Goal: Information Seeking & Learning: Check status

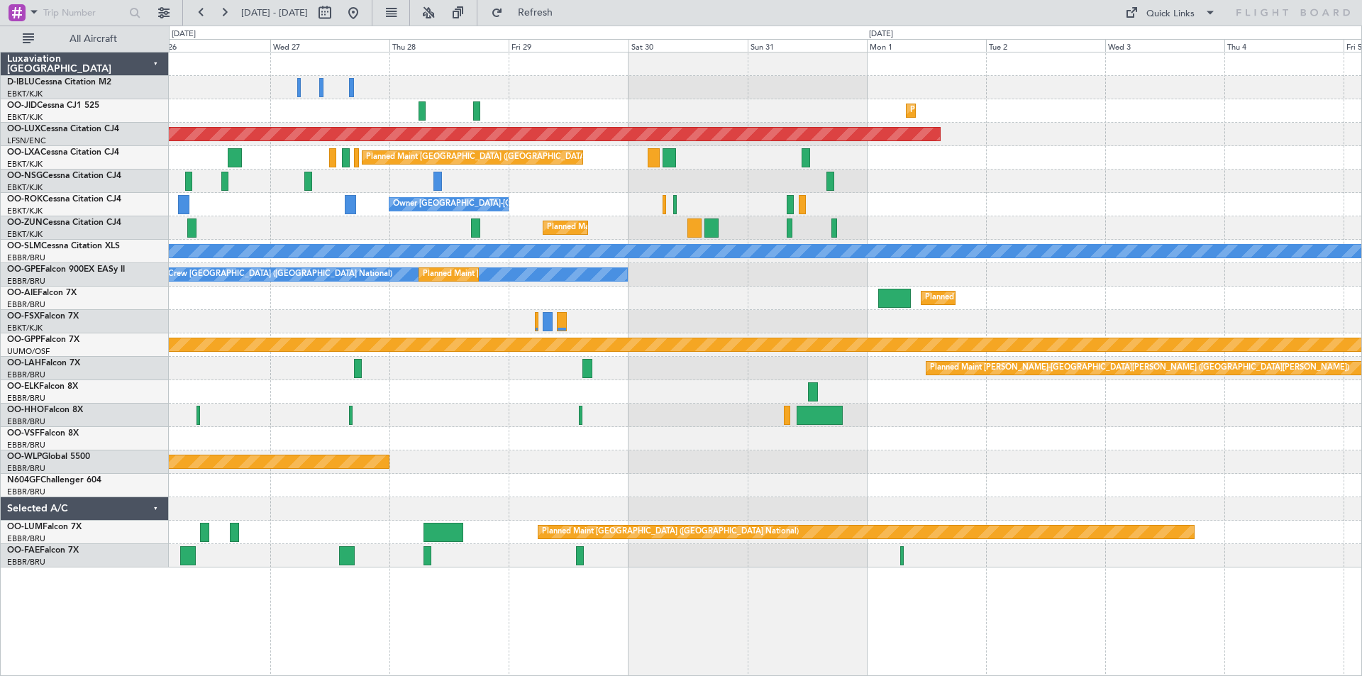
click at [0, 260] on html "[DATE] - [DATE] Refresh Quick Links All Aircraft Planned Maint [GEOGRAPHIC_DATA…" at bounding box center [681, 338] width 1362 height 676
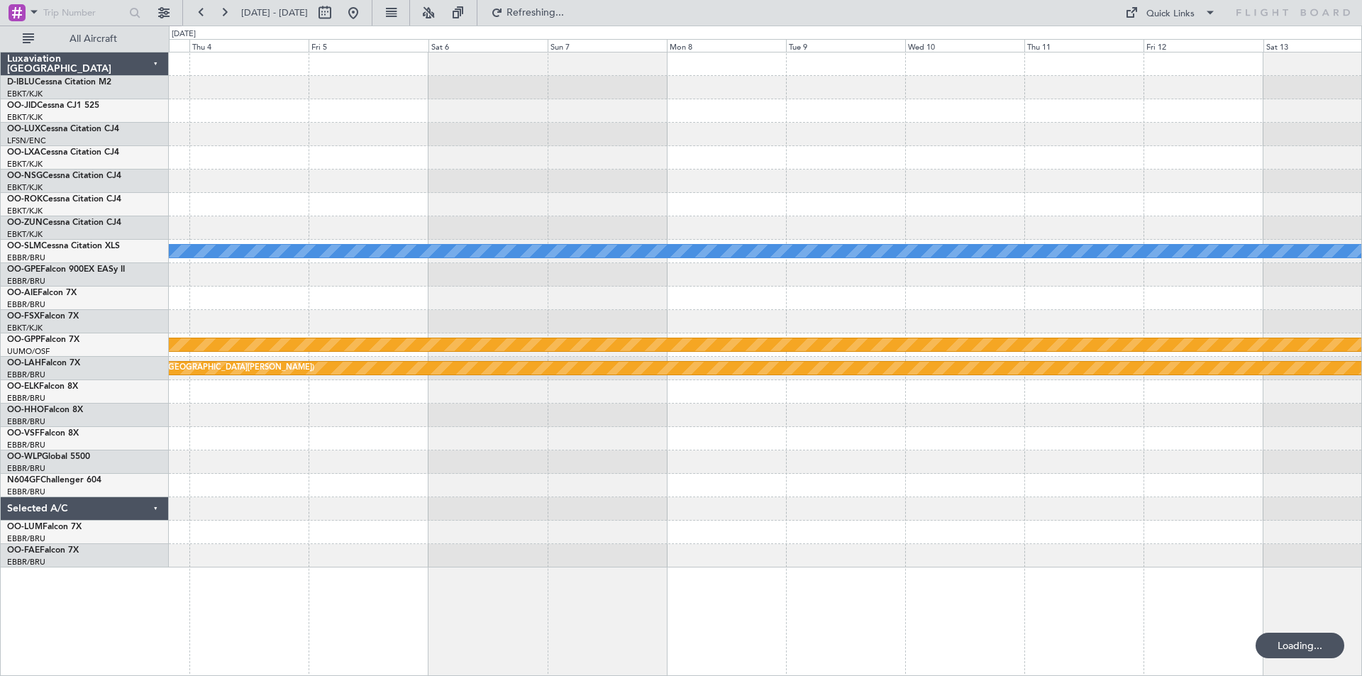
click at [26, 294] on div "Planned Maint Kortrijk-[GEOGRAPHIC_DATA] Planned Maint [GEOGRAPHIC_DATA] ([GEOG…" at bounding box center [681, 351] width 1362 height 651
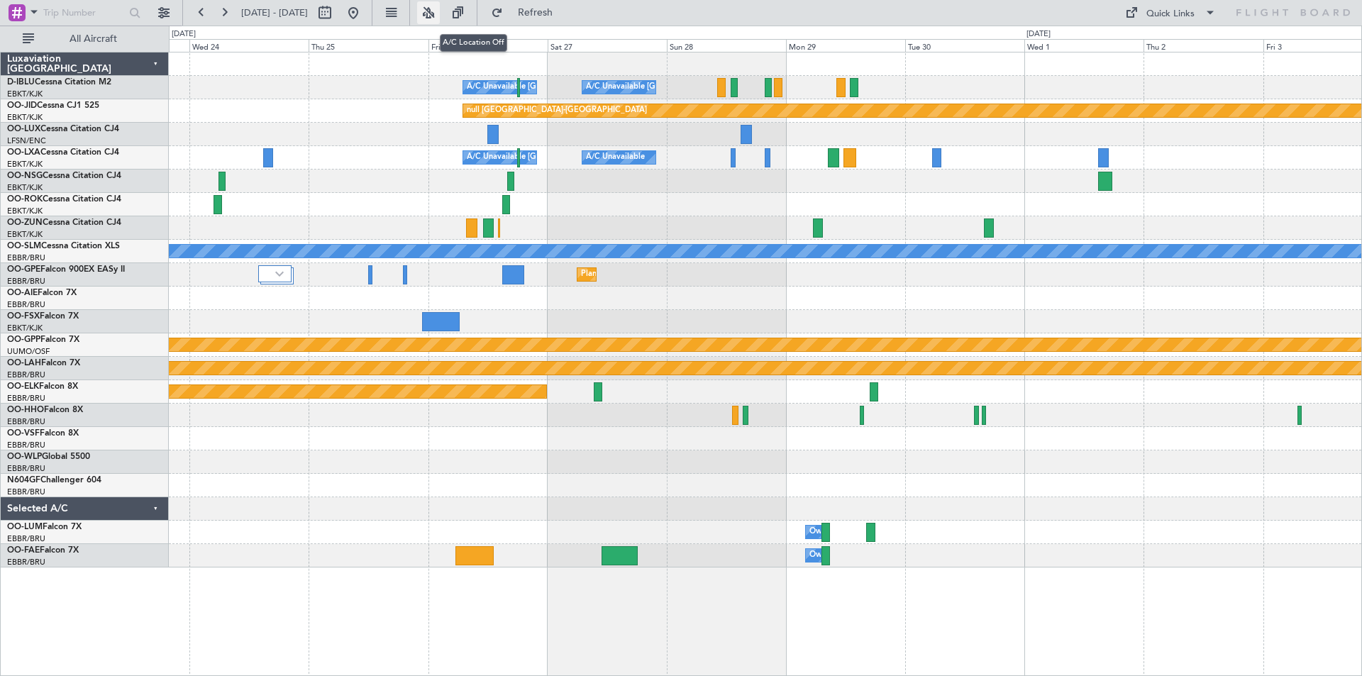
click at [440, 14] on button at bounding box center [428, 12] width 23 height 23
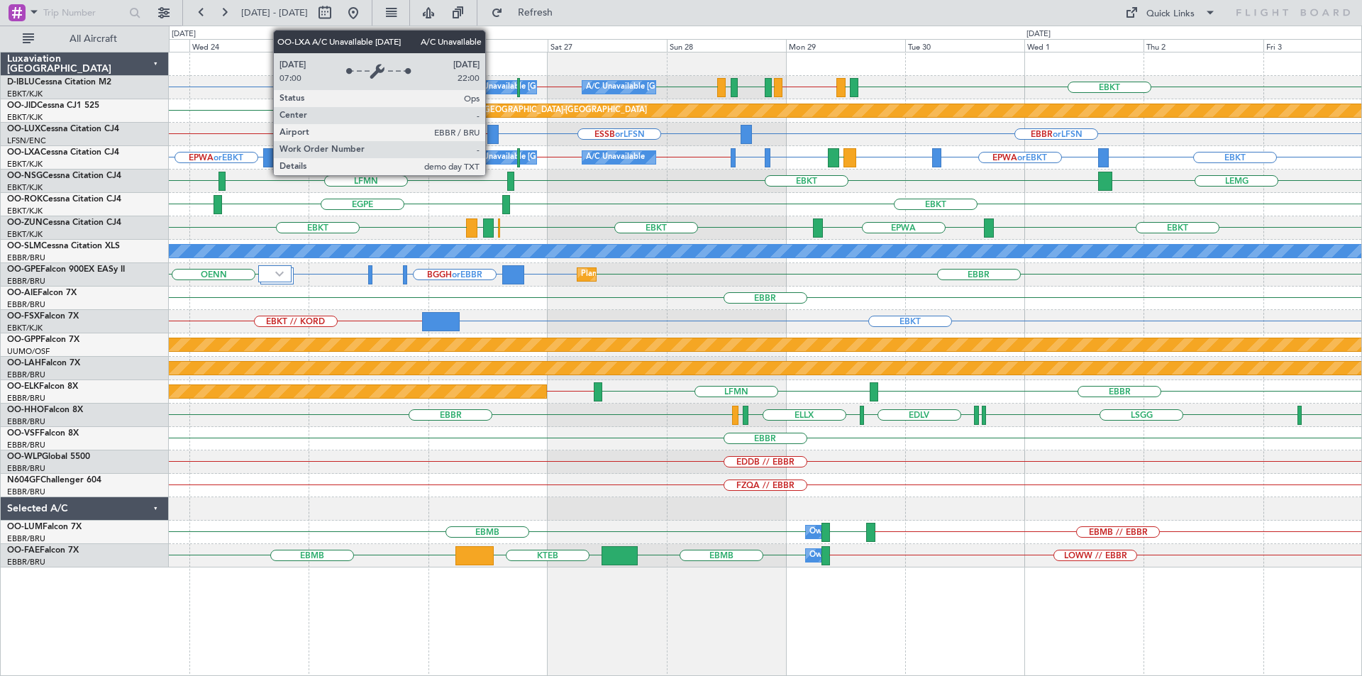
click at [492, 158] on div "A/C Unavailable [GEOGRAPHIC_DATA] ([GEOGRAPHIC_DATA] National)" at bounding box center [599, 157] width 264 height 21
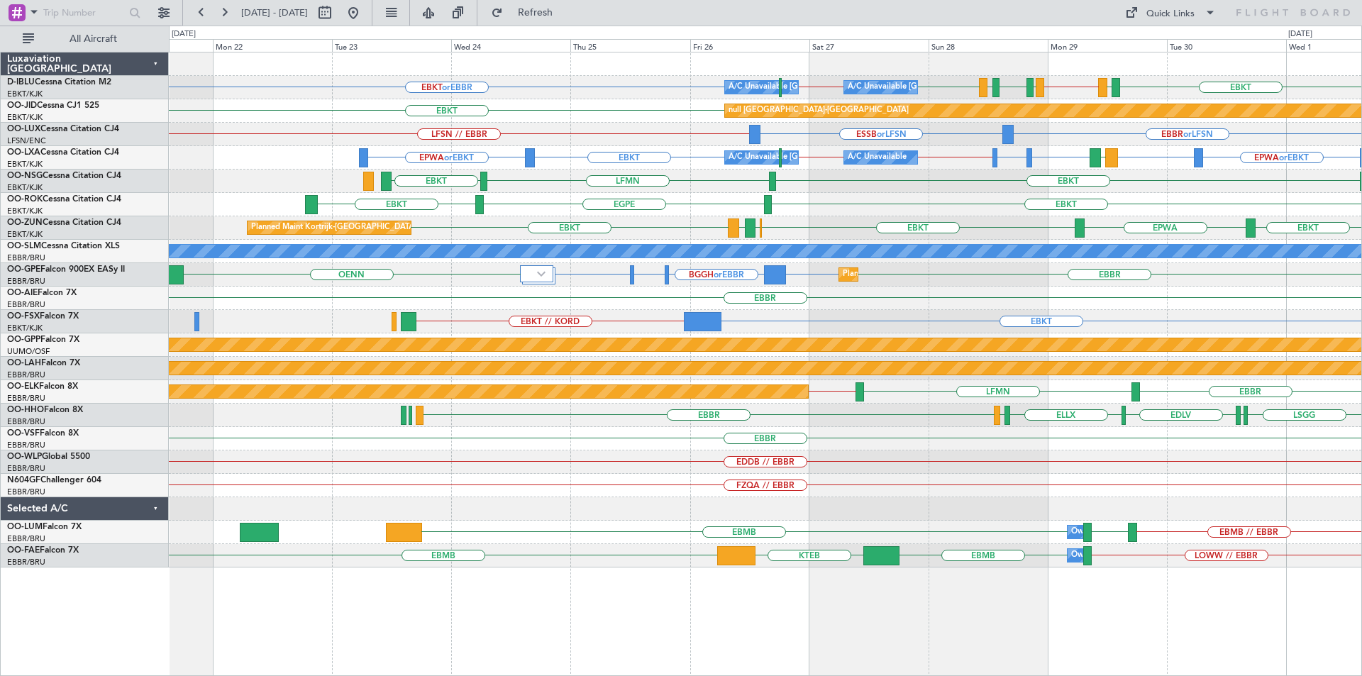
click at [682, 189] on div "LFMN EBKT EBKT [GEOGRAPHIC_DATA]" at bounding box center [765, 181] width 1193 height 23
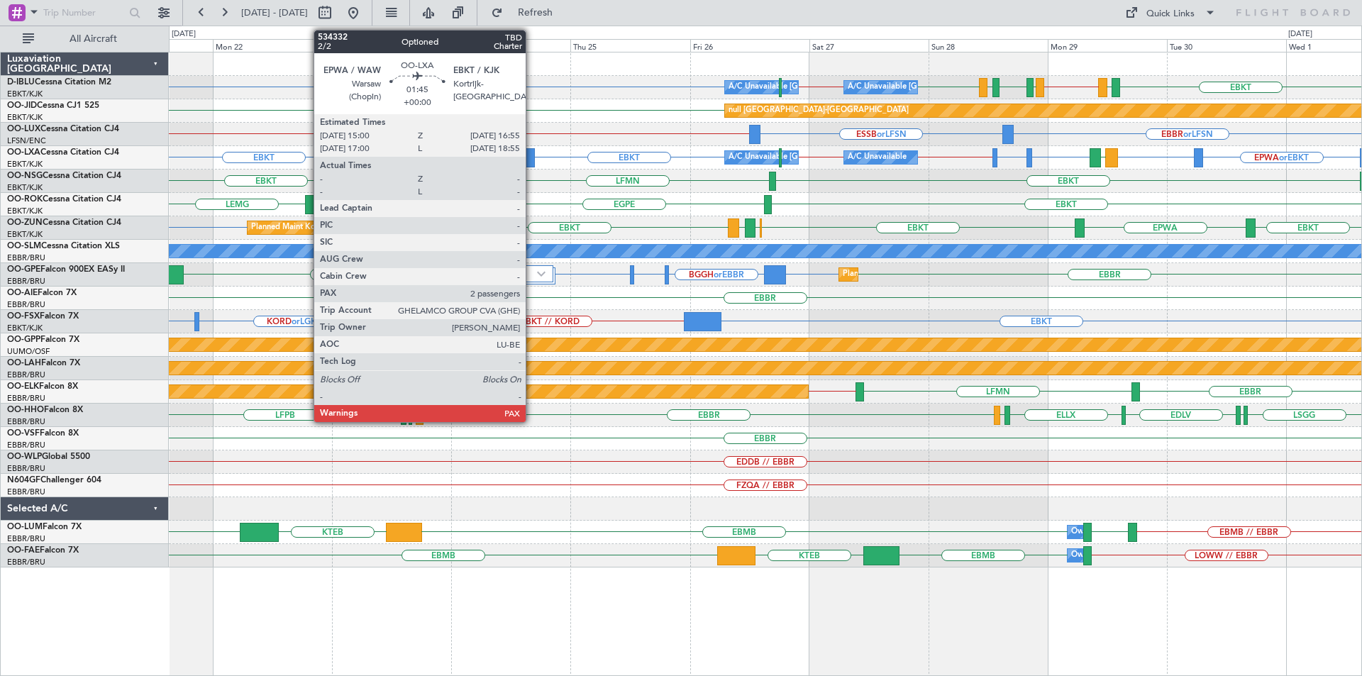
click at [532, 159] on div at bounding box center [530, 157] width 10 height 19
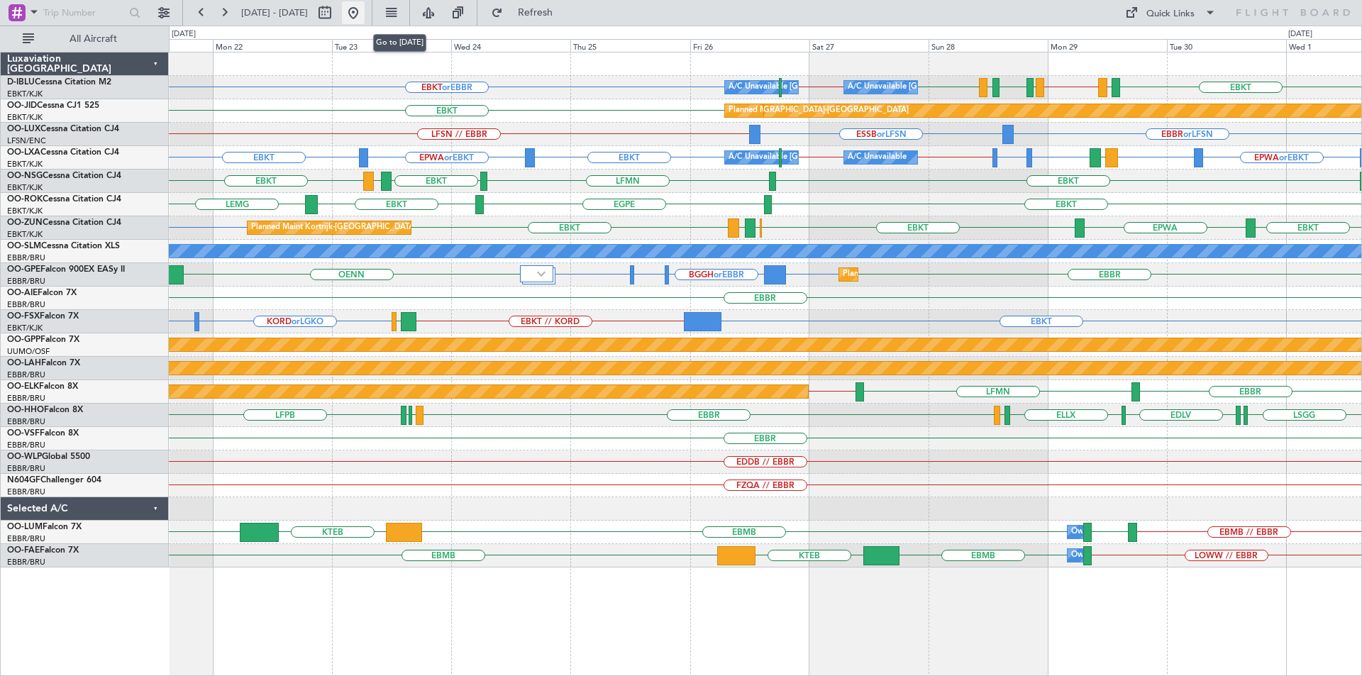
click at [365, 16] on button at bounding box center [353, 12] width 23 height 23
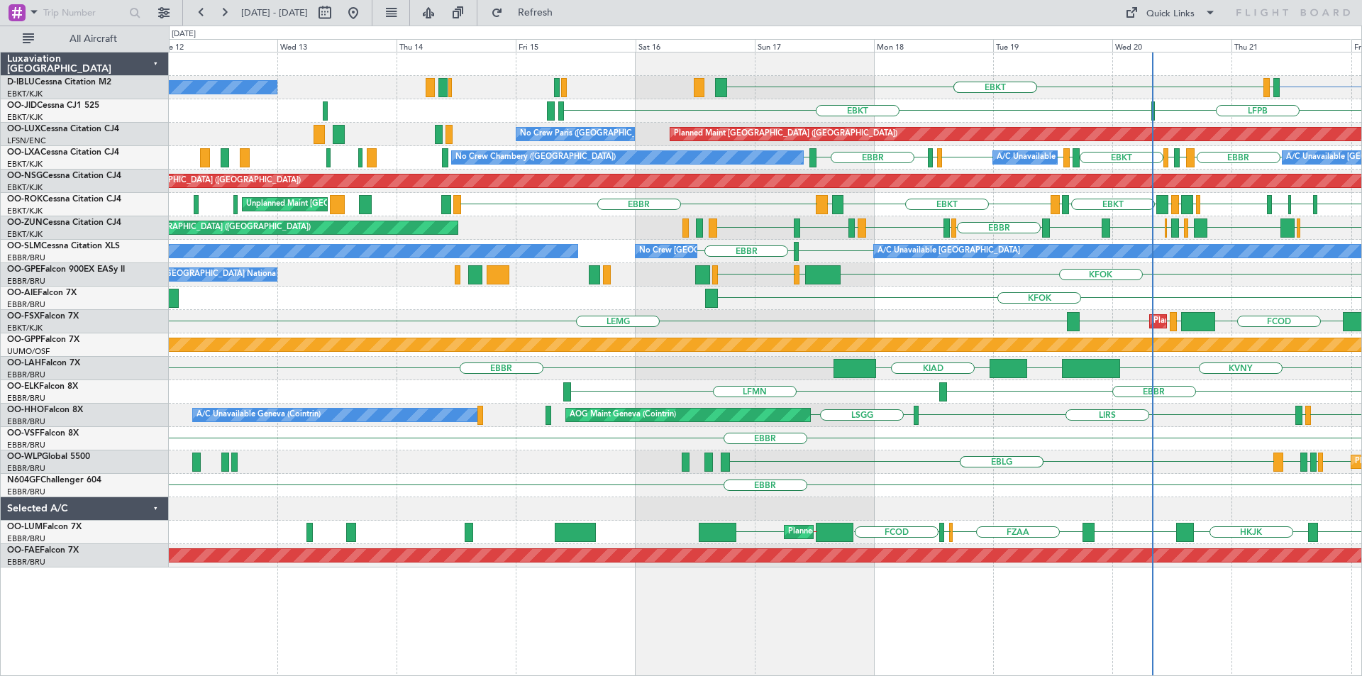
click at [1362, 271] on div "EBKT EBKT EBKT EBKT EGJJ No Crew [GEOGRAPHIC_DATA] (Brussels National) EDDM or …" at bounding box center [681, 351] width 1362 height 651
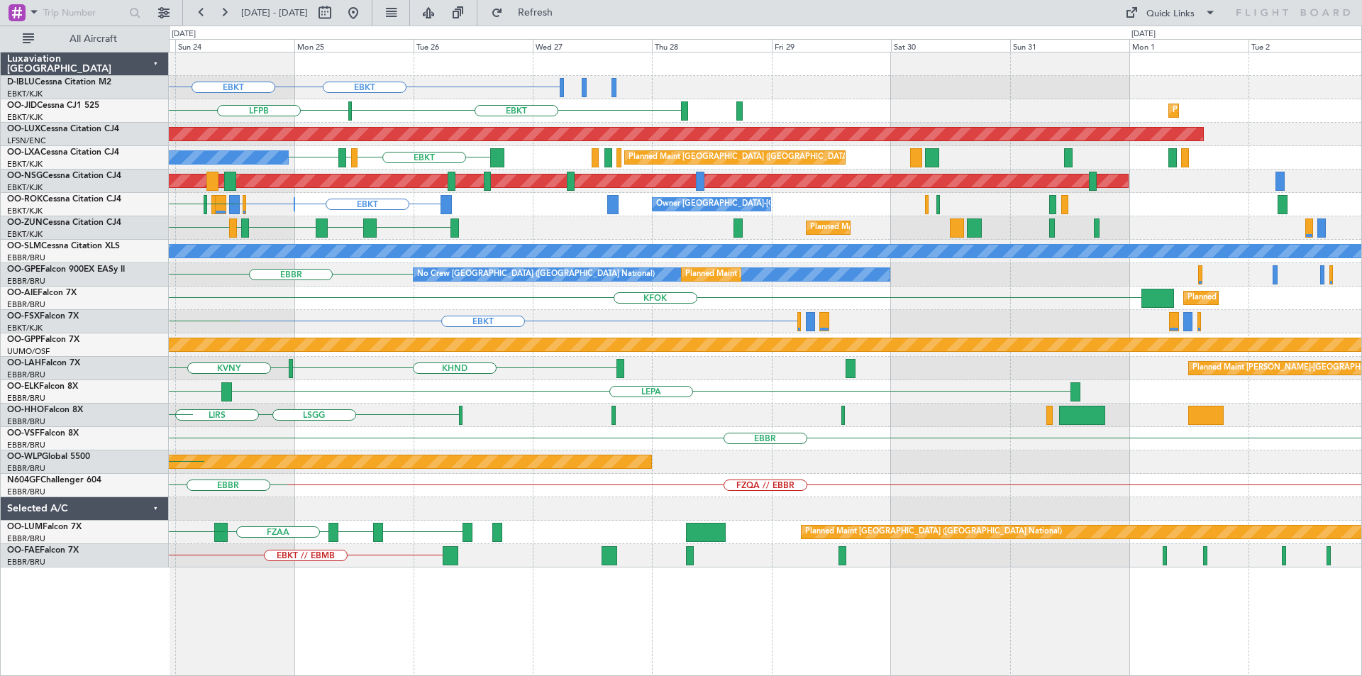
click at [88, 253] on div "EBKT EIDW or EBKT EDDM or EBKT No Crew [GEOGRAPHIC_DATA] (Brussels National) EB…" at bounding box center [681, 351] width 1362 height 651
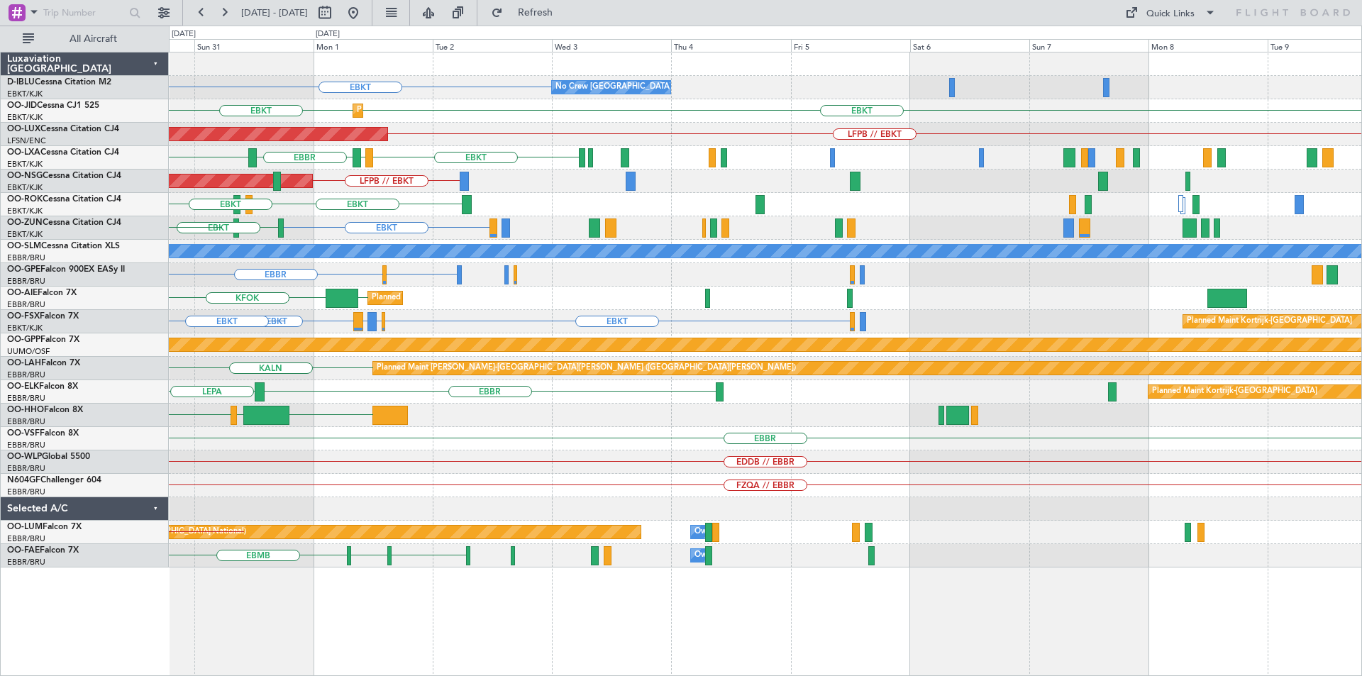
click at [0, 228] on html "[DATE] - [DATE] Refresh Quick Links All Aircraft EBKT No Crew [GEOGRAPHIC_DATA]…" at bounding box center [681, 338] width 1362 height 676
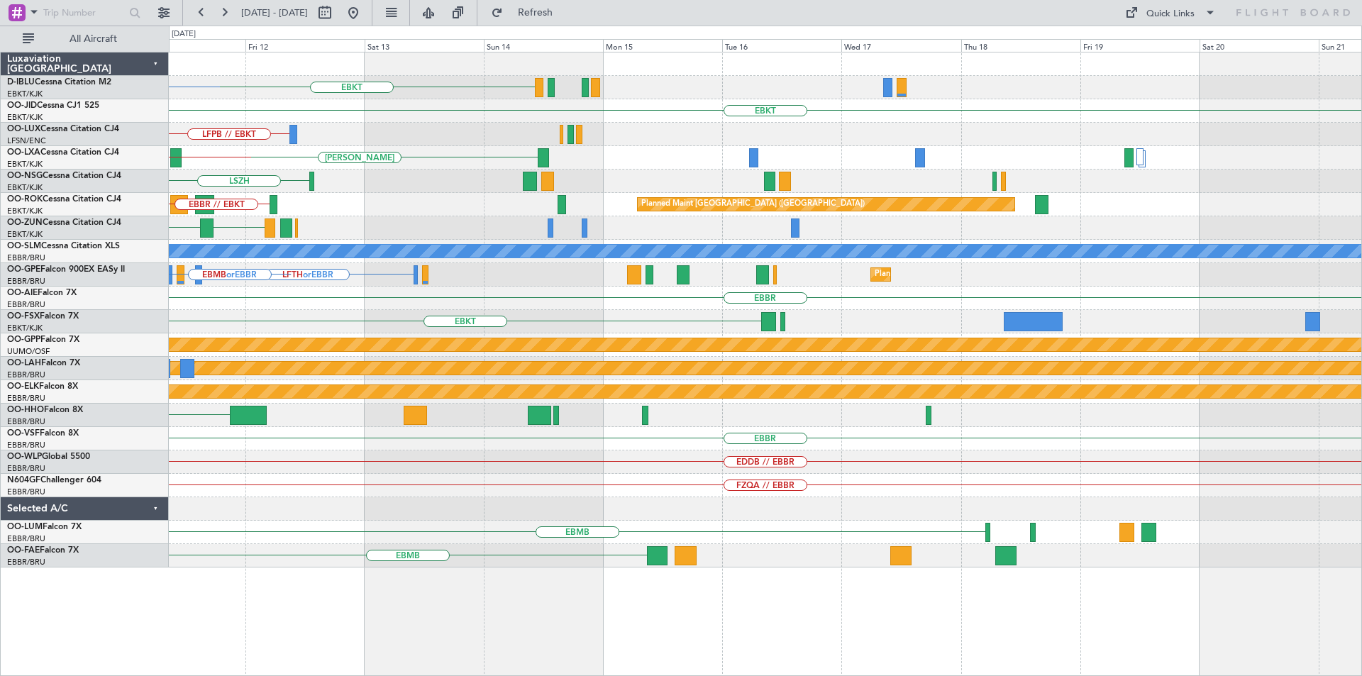
click at [13, 248] on div "EBKT [GEOGRAPHIC_DATA] EBKT or EBBR EBKT LFPB // EBKT EBKT // EBBR [PERSON_NAME…" at bounding box center [681, 351] width 1362 height 651
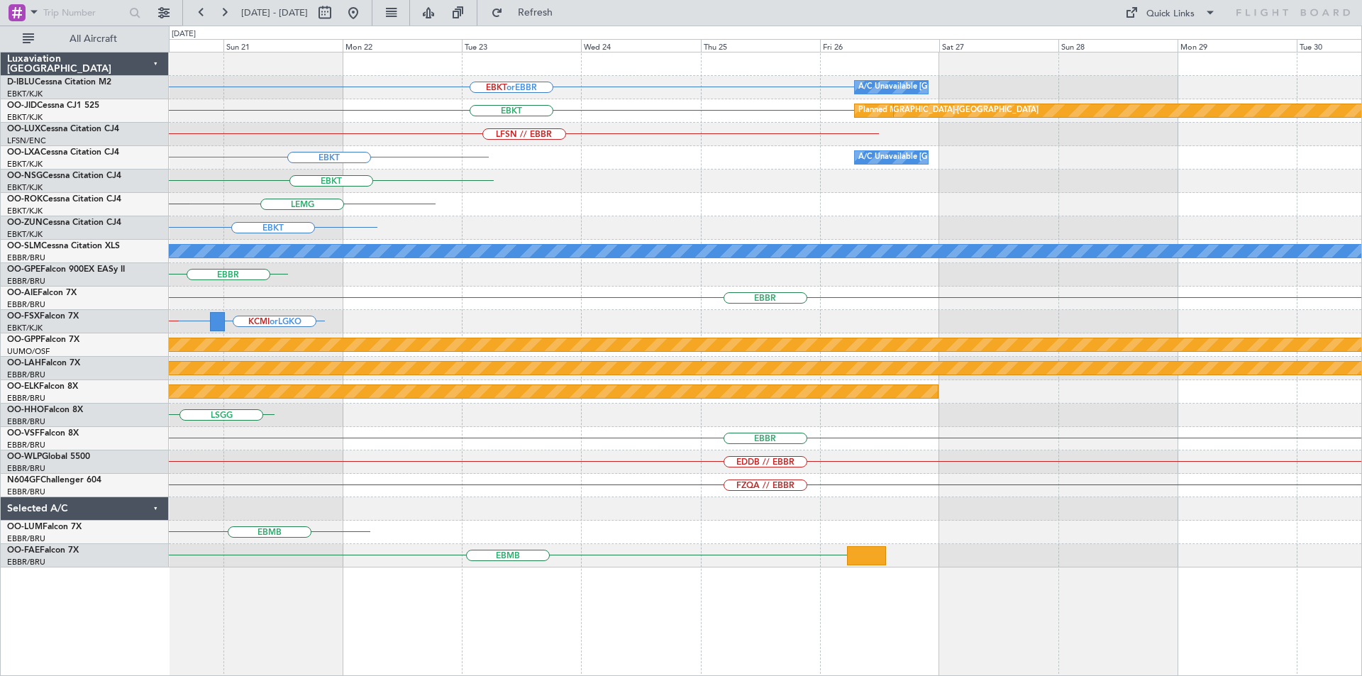
click at [60, 248] on div "EBKT or EBBR A/C Unavailable [GEOGRAPHIC_DATA] ([GEOGRAPHIC_DATA] National) EBK…" at bounding box center [681, 351] width 1362 height 651
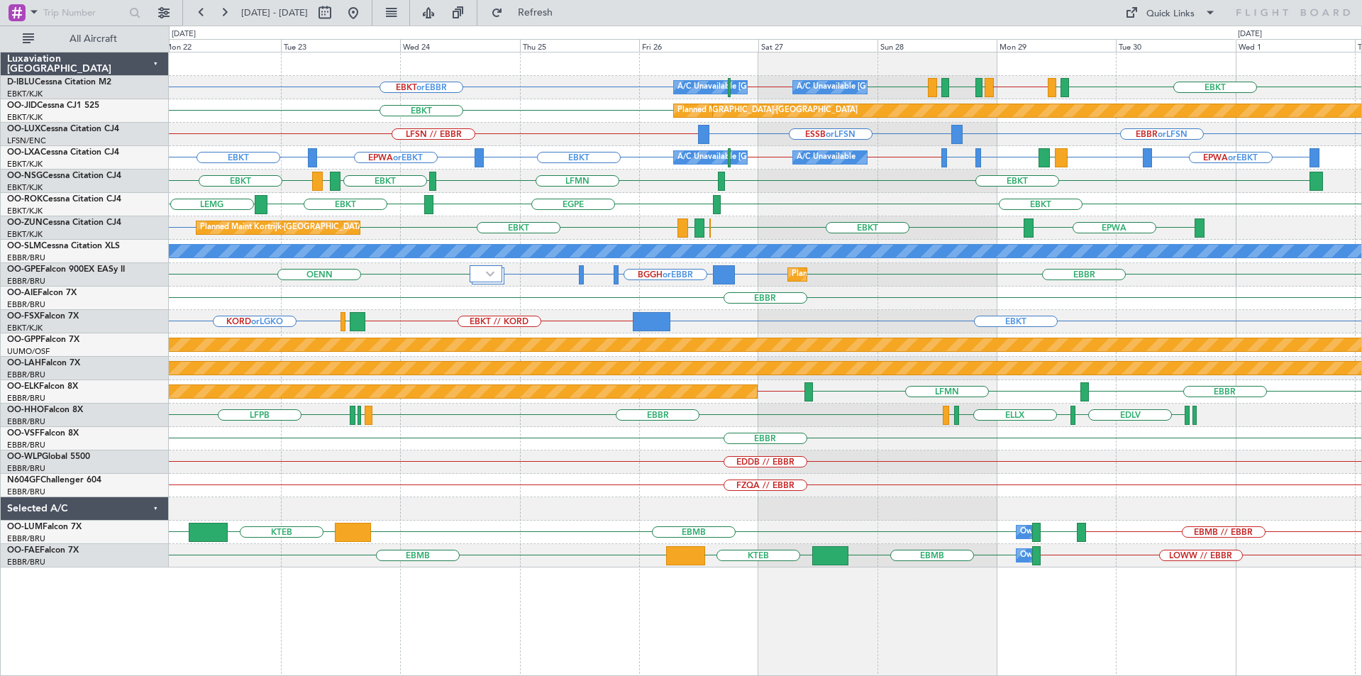
click at [744, 202] on div "EBKT or EBBR EBKT LFTH EBBR // EBKT LFMT LFSN LFMT EBKT EBBR // EBKT A/C Unavai…" at bounding box center [765, 310] width 1193 height 515
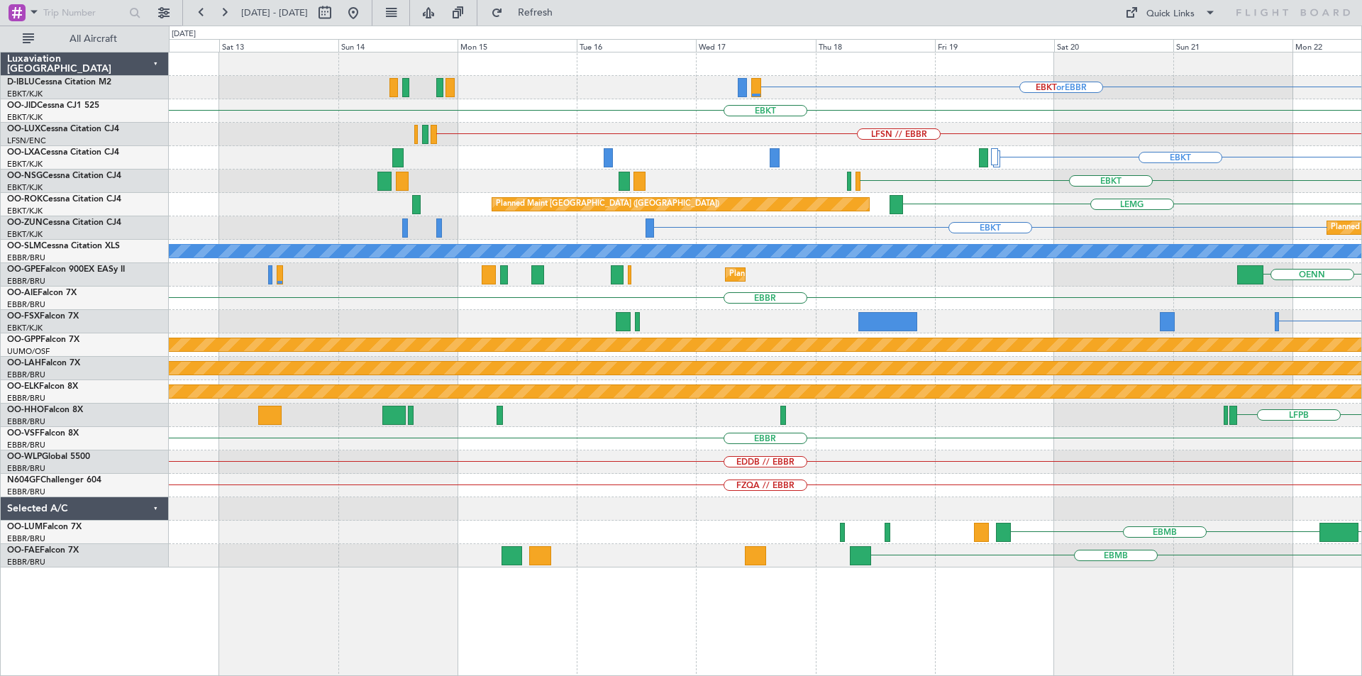
click at [1362, 317] on div "EBKT or EBBR EBKT LFSN // EBBR EBKT EPWA or EBKT Planned Maint [GEOGRAPHIC_DATA…" at bounding box center [681, 351] width 1362 height 651
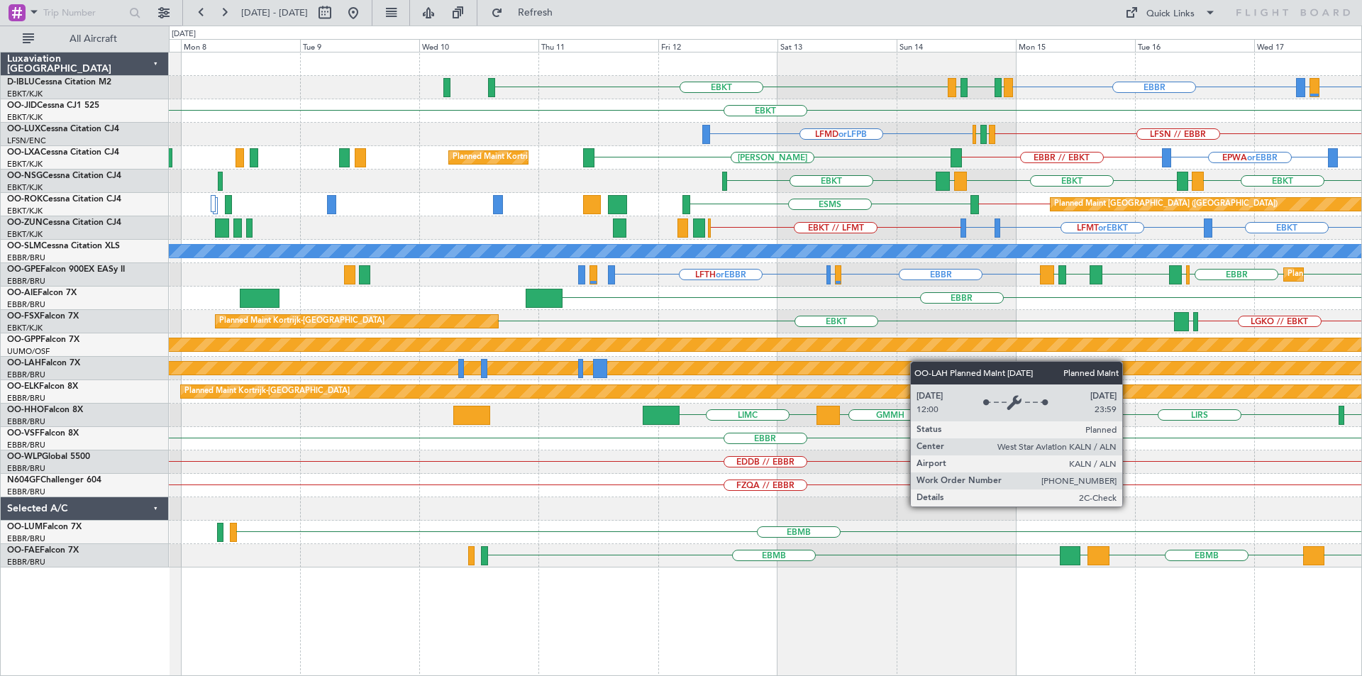
click at [1057, 373] on div "EBKT or EBBR [GEOGRAPHIC_DATA] LIRQ or EBBR EBKT LFMT LFSN LFMT EBKT LFSN // EB…" at bounding box center [765, 310] width 1193 height 515
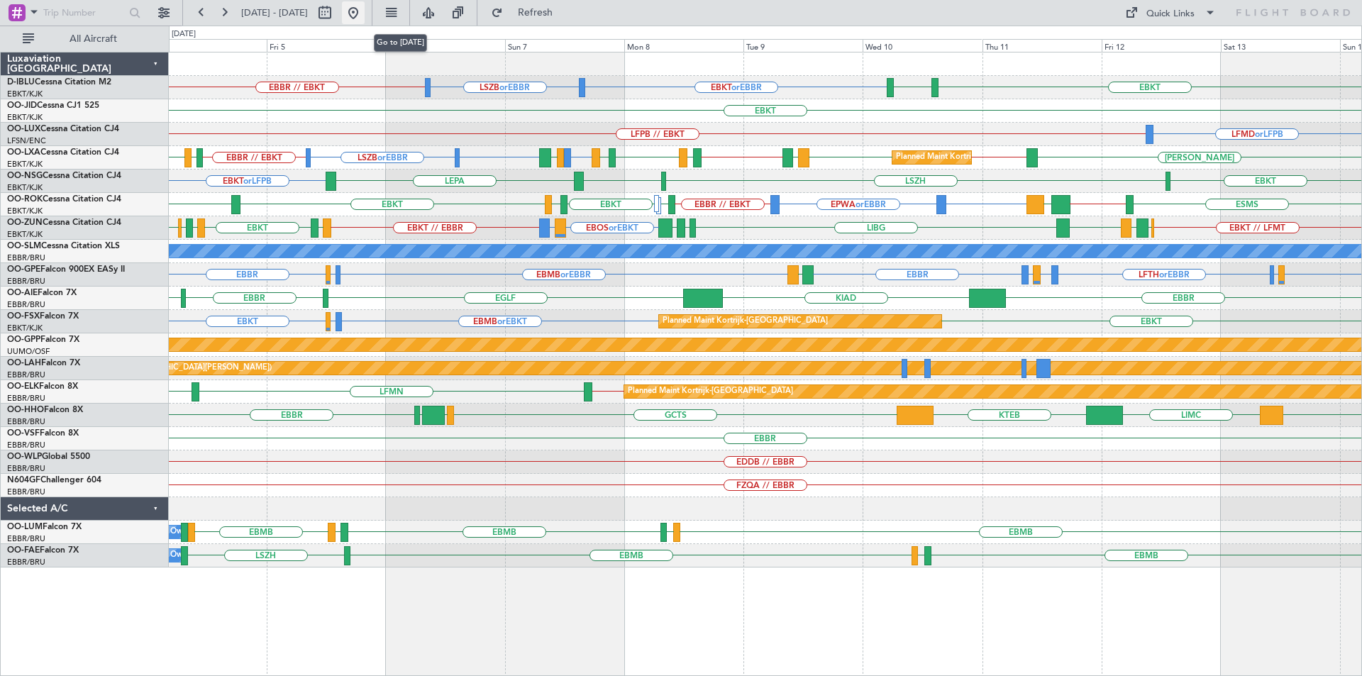
click at [365, 11] on button at bounding box center [353, 12] width 23 height 23
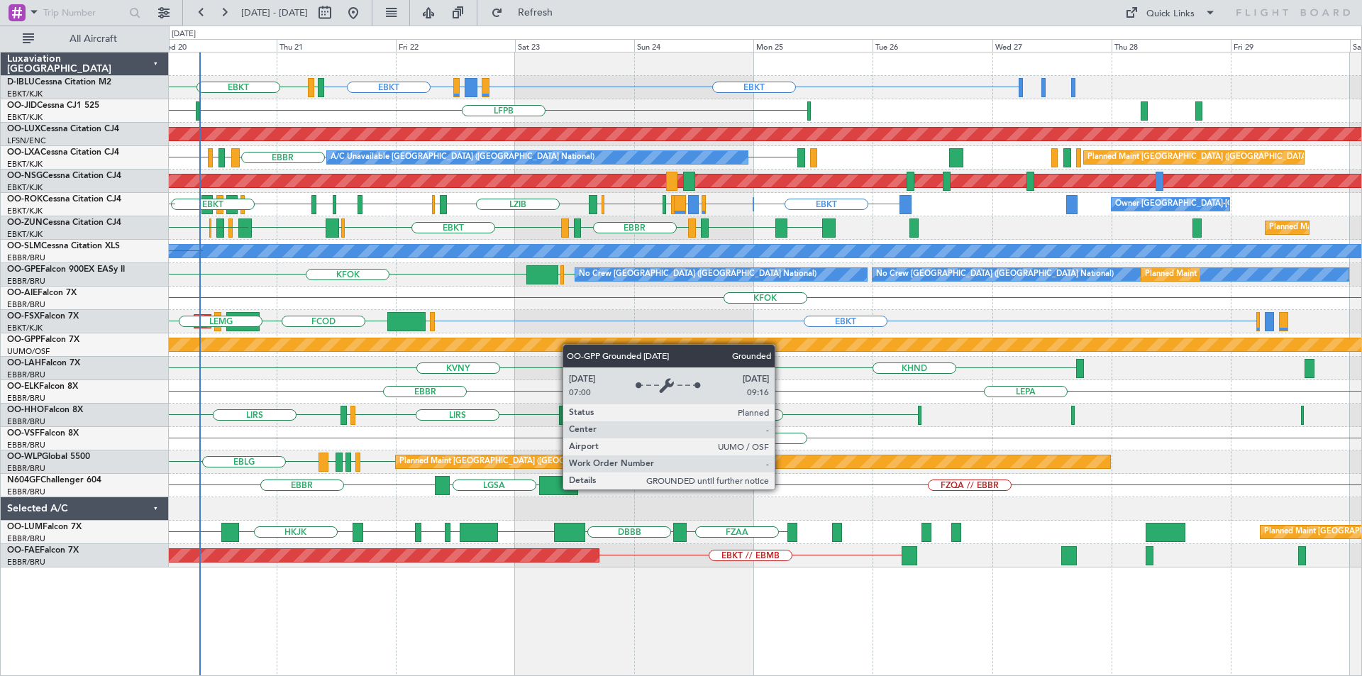
click at [465, 349] on div "EBKT EIDW or EBKT EDDM or EBKT EBKT EGJJ EBKT LFPB EBKT Planned Maint [GEOGRAPH…" at bounding box center [765, 310] width 1193 height 515
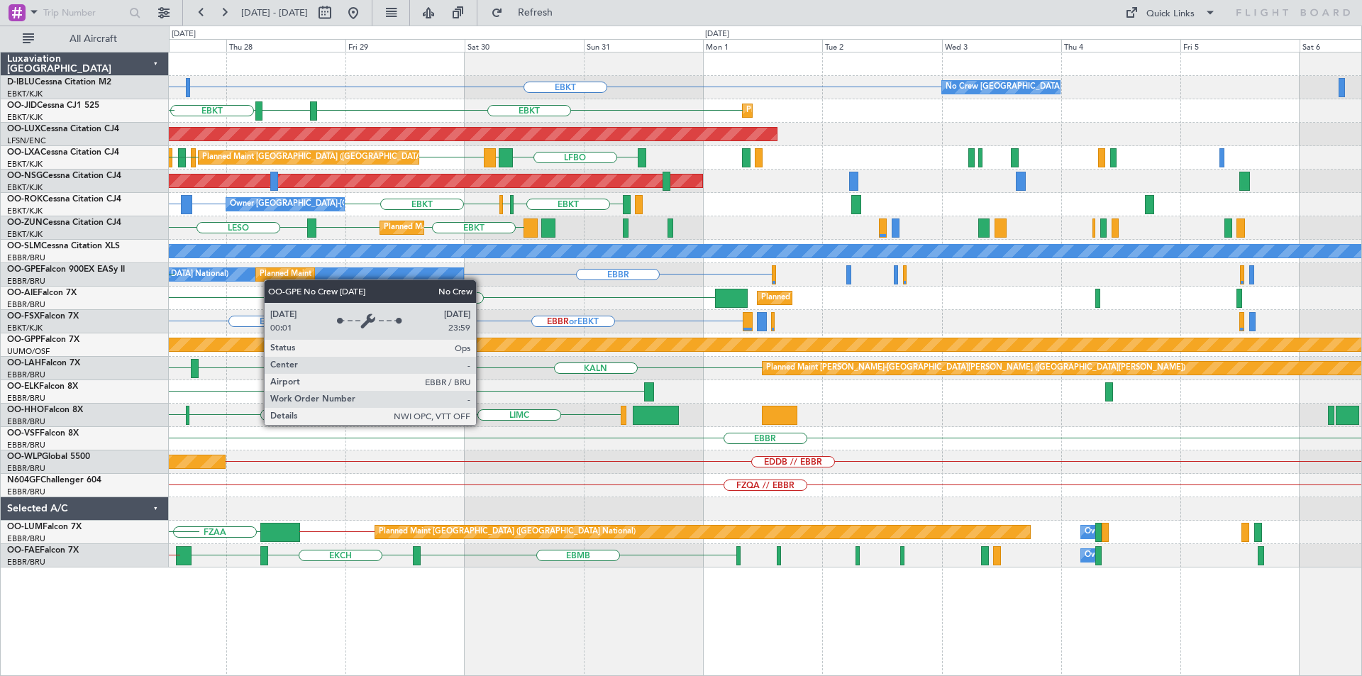
click at [195, 280] on div "EBKT EHAM or EBKT No Crew [GEOGRAPHIC_DATA] (Brussels National) ELLX or EBKT EB…" at bounding box center [765, 310] width 1193 height 515
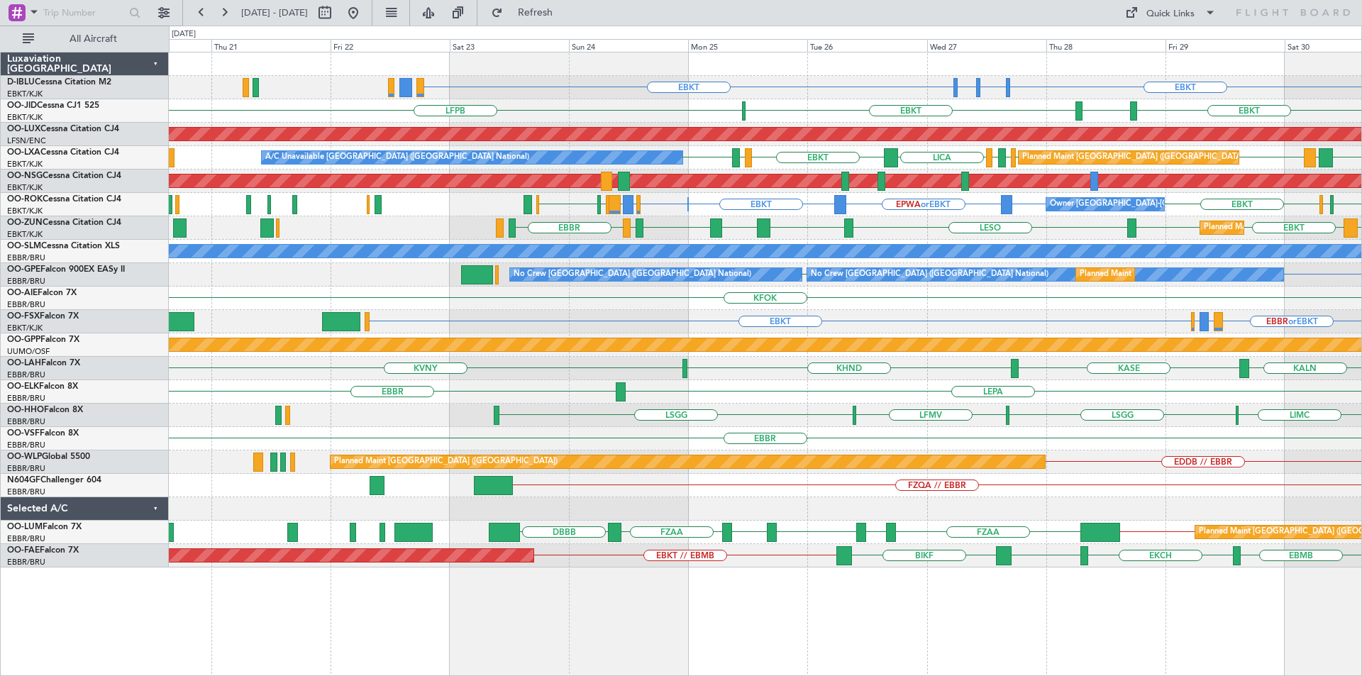
click at [729, 292] on div "KFOK Planned Maint [GEOGRAPHIC_DATA] ([GEOGRAPHIC_DATA]) [GEOGRAPHIC_DATA] [GEO…" at bounding box center [765, 298] width 1193 height 23
